Goal: Find specific page/section: Find specific page/section

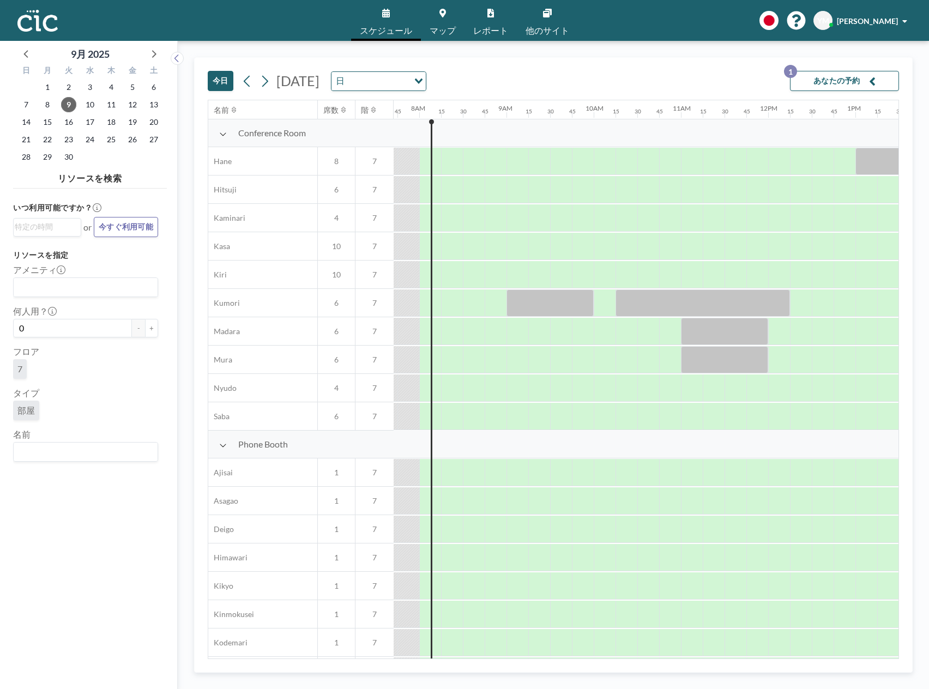
scroll to position [0, 676]
click at [779, 20] on icon at bounding box center [769, 20] width 19 height 19
click at [839, 15] on div at bounding box center [464, 344] width 929 height 689
click at [826, 21] on div "English Polski 日本語 Españ[PERSON_NAME]" at bounding box center [831, 20] width 161 height 19
drag, startPoint x: 833, startPoint y: 22, endPoint x: 841, endPoint y: 23, distance: 8.2
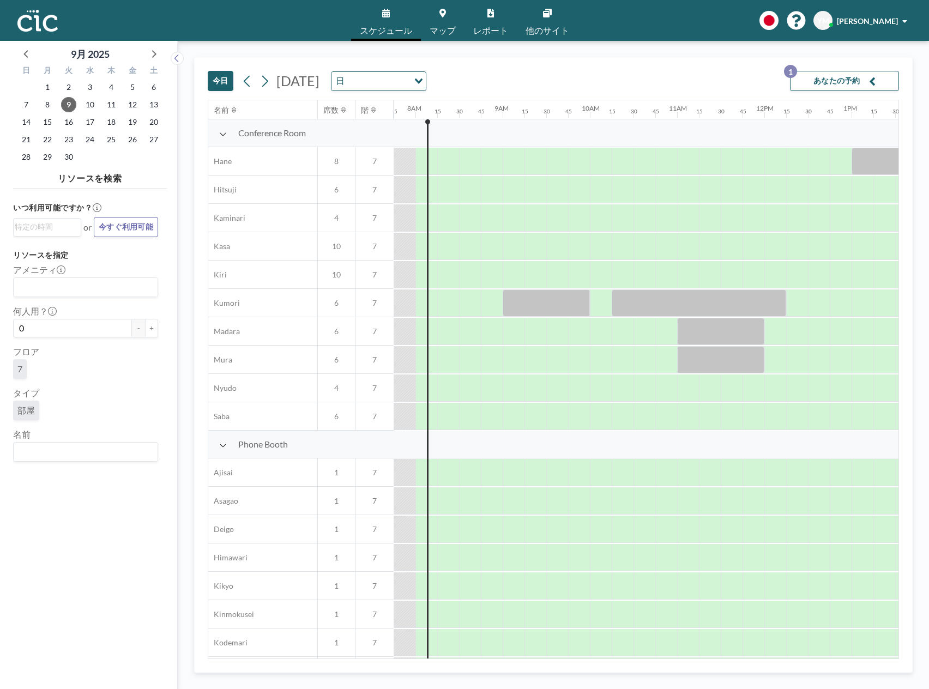
click at [830, 22] on span "YM" at bounding box center [824, 21] width 12 height 10
click at [871, 23] on span "[PERSON_NAME]" at bounding box center [867, 20] width 61 height 9
click at [824, 20] on div "English Polski 日本語 Españ[PERSON_NAME] プロフィール ログアウト" at bounding box center [831, 20] width 161 height 19
click at [830, 22] on span "YM" at bounding box center [824, 21] width 12 height 10
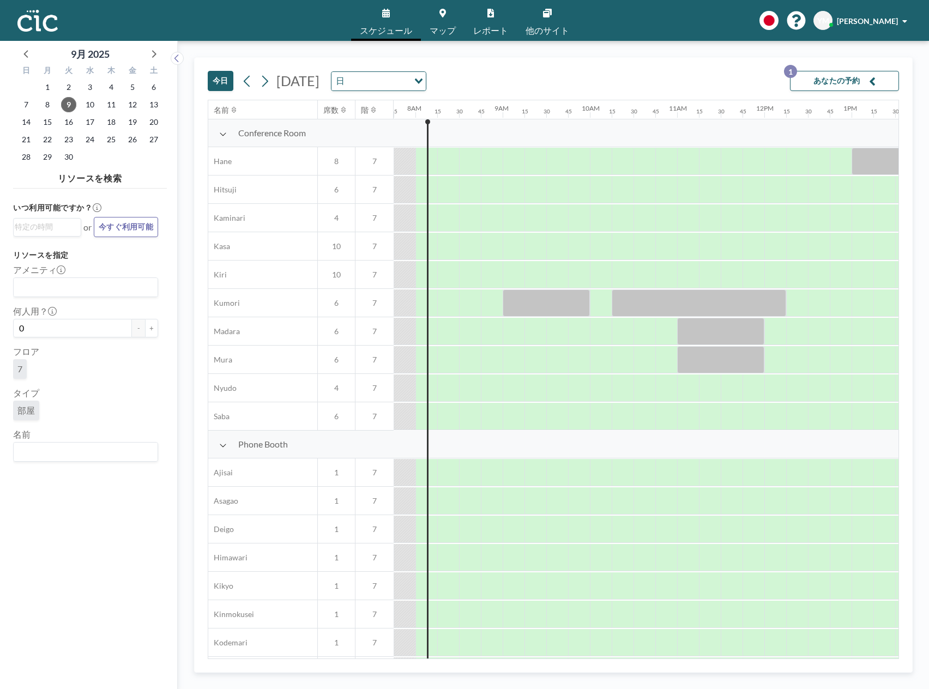
click at [22, 20] on img at bounding box center [37, 21] width 40 height 22
click at [440, 39] on link "マップ" at bounding box center [443, 20] width 44 height 41
